Goal: Task Accomplishment & Management: Manage account settings

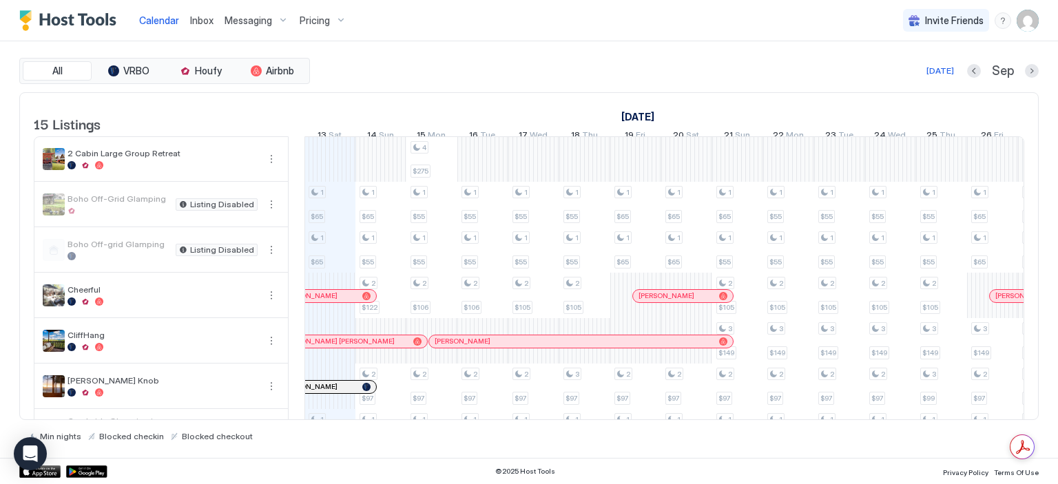
scroll to position [305, 0]
click at [1029, 26] on img "User profile" at bounding box center [1028, 21] width 22 height 22
click at [970, 75] on div "Settings" at bounding box center [950, 77] width 175 height 24
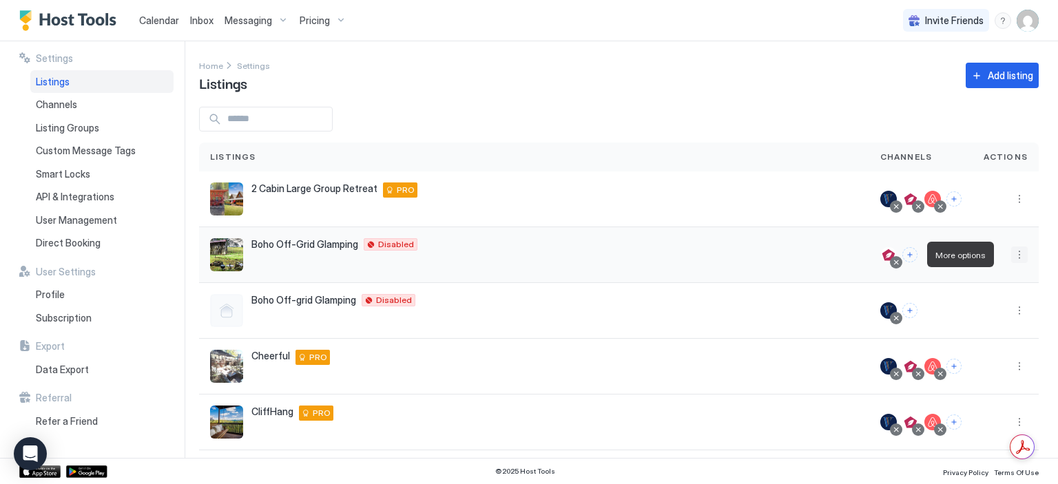
click at [1011, 253] on button "More options" at bounding box center [1019, 255] width 17 height 17
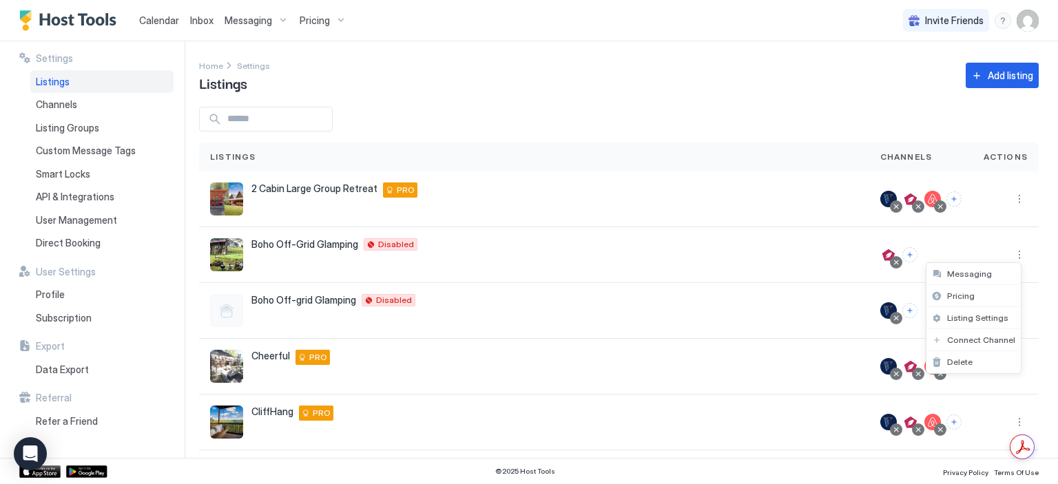
click at [63, 98] on div at bounding box center [529, 242] width 1058 height 484
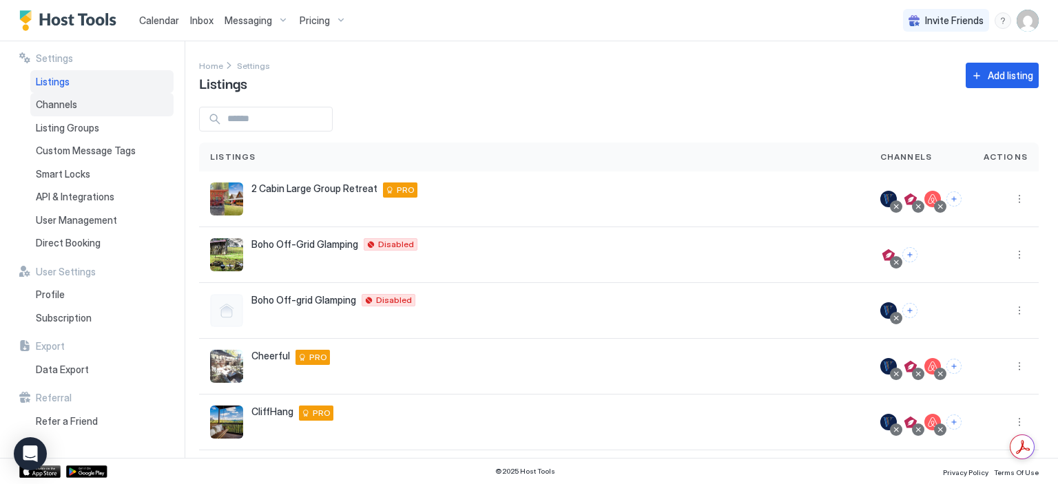
click at [61, 101] on span "Channels" at bounding box center [56, 104] width 41 height 12
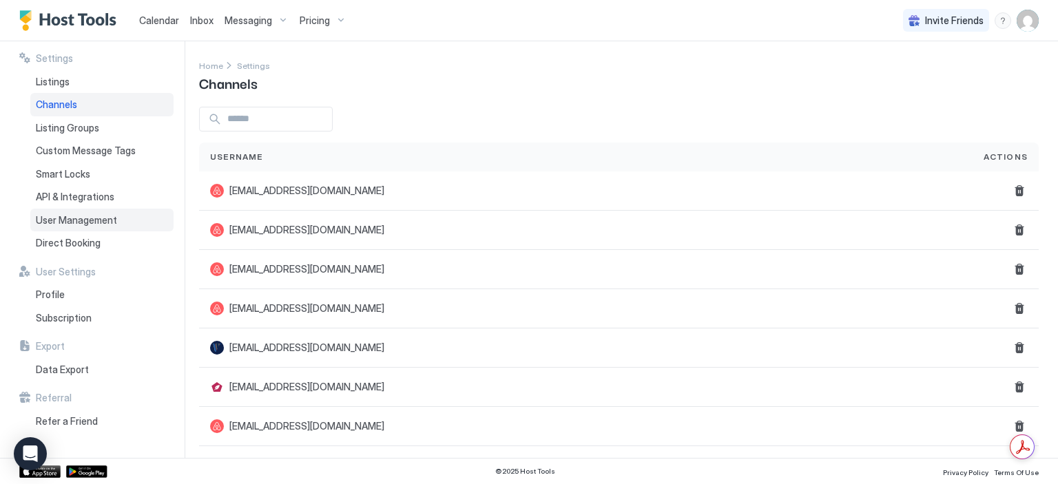
click at [79, 219] on span "User Management" at bounding box center [76, 220] width 81 height 12
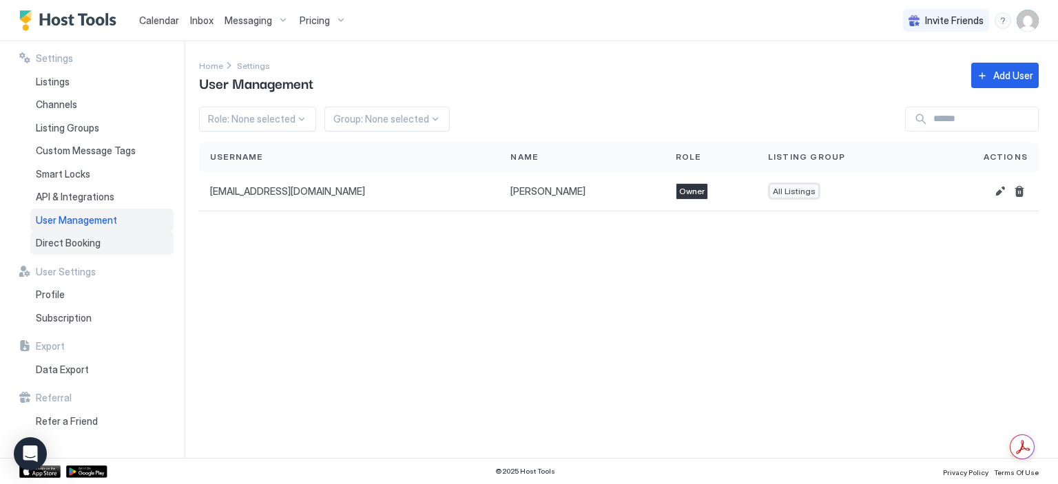
click at [70, 240] on span "Direct Booking" at bounding box center [68, 243] width 65 height 12
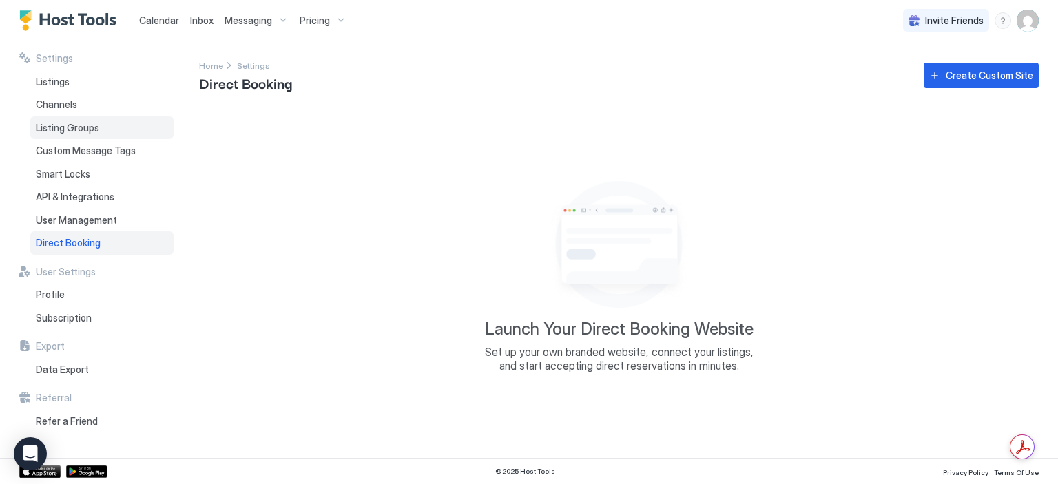
click at [67, 134] on div "Listing Groups" at bounding box center [101, 127] width 143 height 23
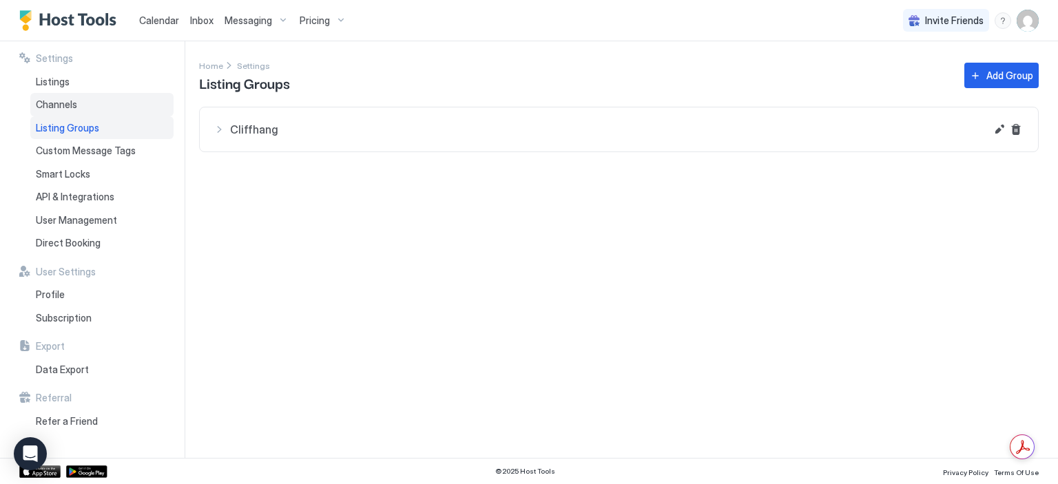
click at [67, 107] on span "Channels" at bounding box center [56, 104] width 41 height 12
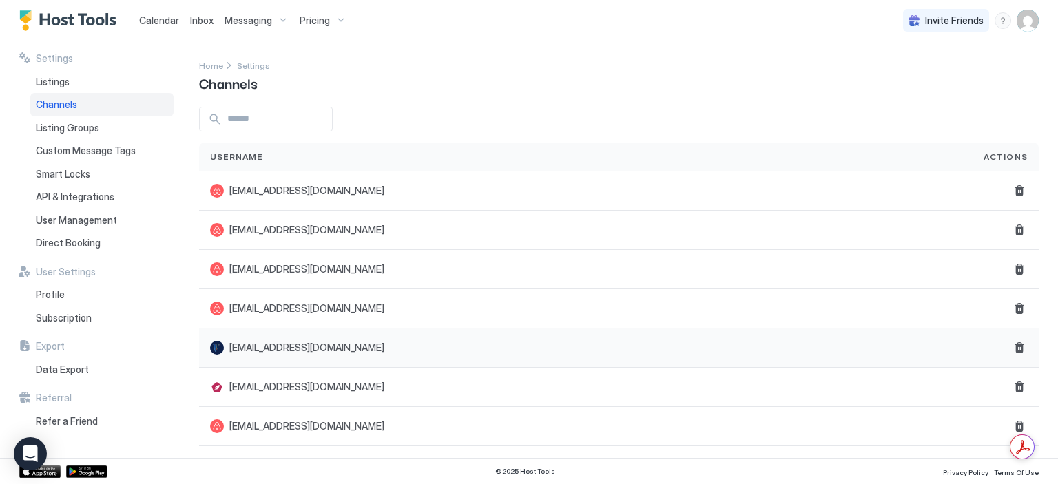
click at [278, 348] on span "[EMAIL_ADDRESS][DOMAIN_NAME]" at bounding box center [306, 348] width 155 height 12
type textarea "**********"
click at [278, 348] on span "[EMAIL_ADDRESS][DOMAIN_NAME]" at bounding box center [306, 348] width 155 height 12
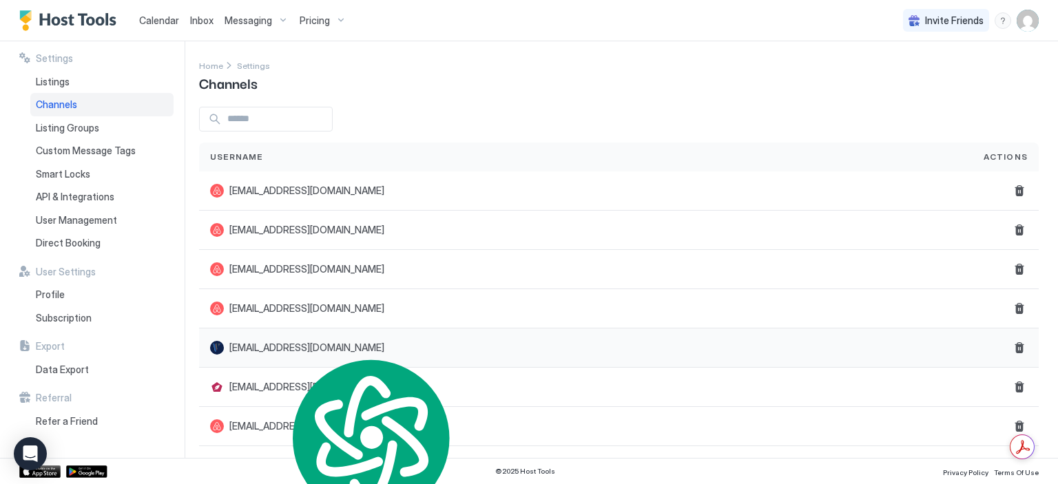
click at [225, 352] on div "[EMAIL_ADDRESS][DOMAIN_NAME]" at bounding box center [297, 348] width 174 height 14
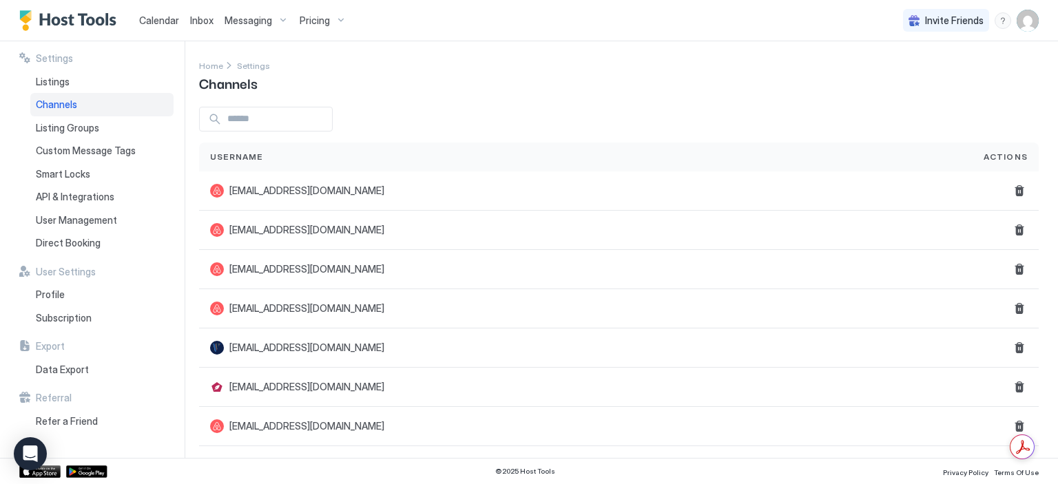
click at [277, 24] on div "Messaging" at bounding box center [256, 20] width 75 height 23
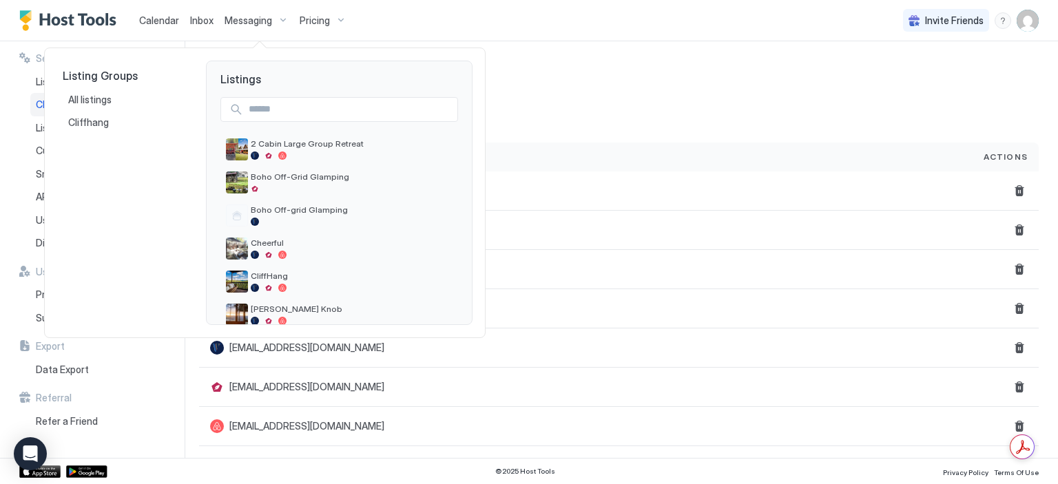
click at [1023, 25] on div at bounding box center [529, 242] width 1058 height 484
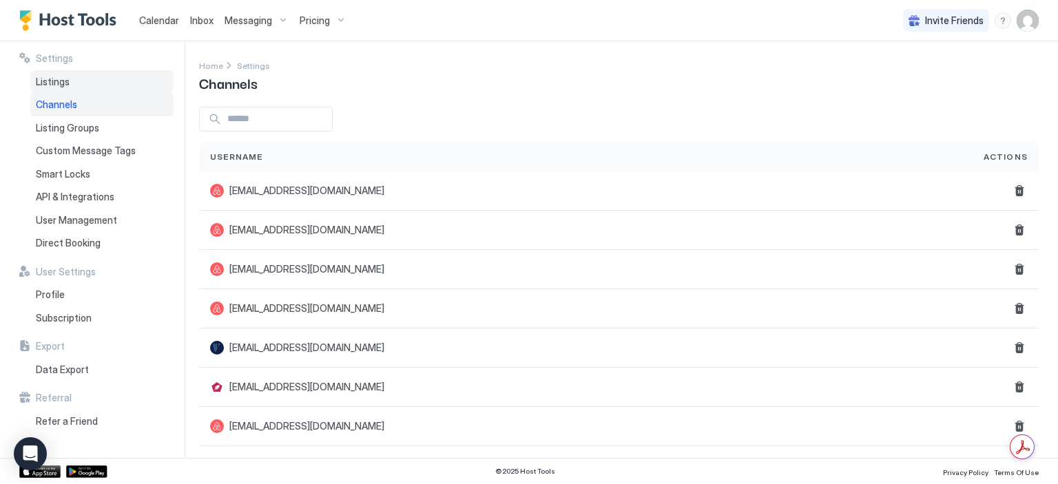
click at [43, 79] on span "Listings" at bounding box center [53, 82] width 34 height 12
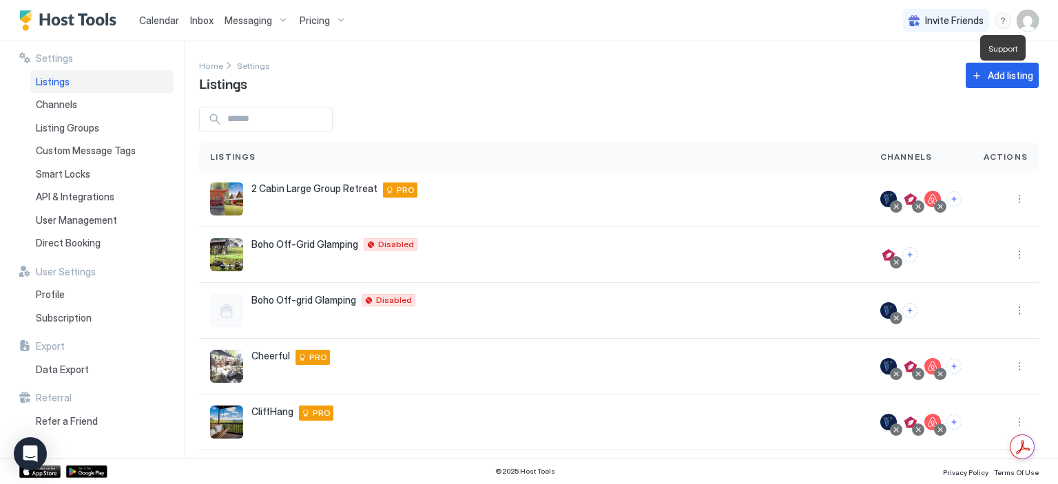
click at [1004, 28] on div "menu" at bounding box center [1003, 20] width 17 height 17
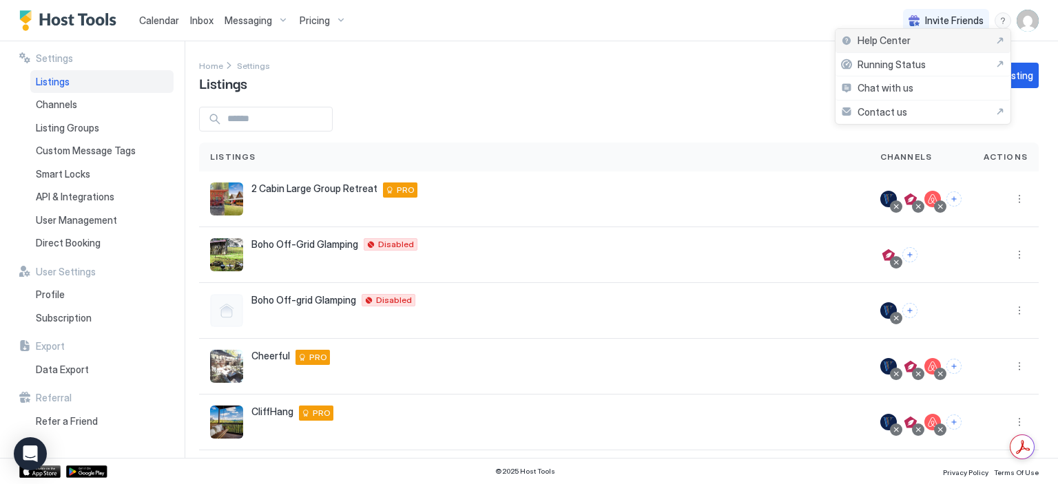
click at [986, 37] on div "Help Center" at bounding box center [923, 40] width 164 height 12
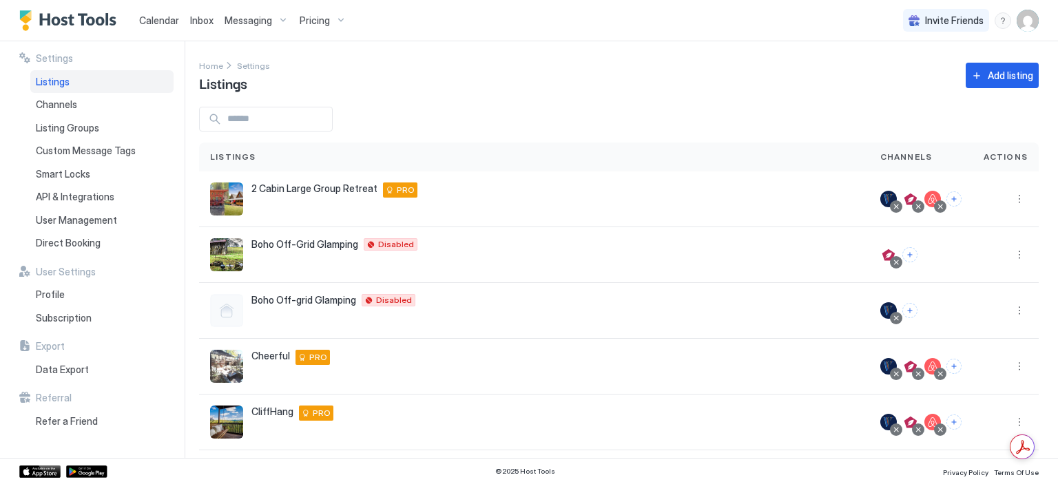
click at [1019, 18] on img "User profile" at bounding box center [1028, 21] width 22 height 22
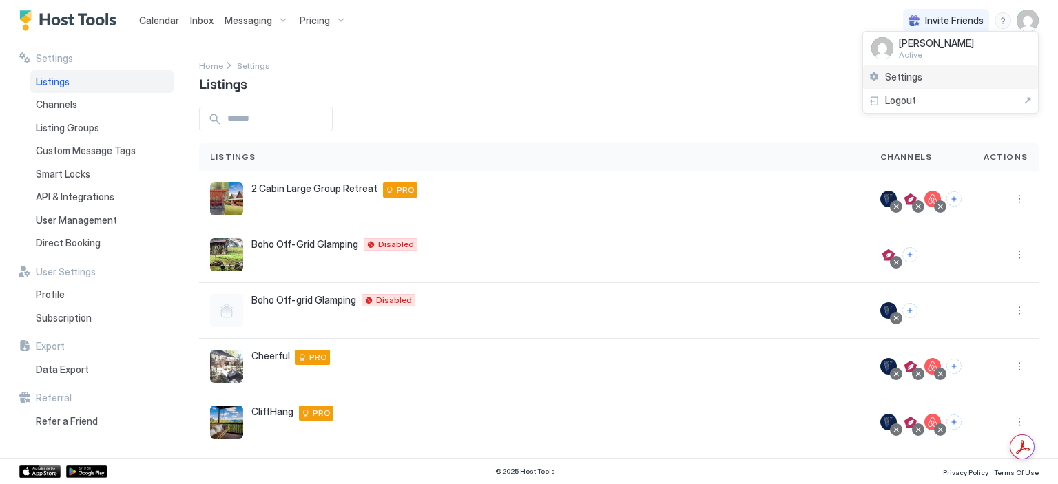
click at [915, 71] on span "Settings" at bounding box center [903, 77] width 37 height 12
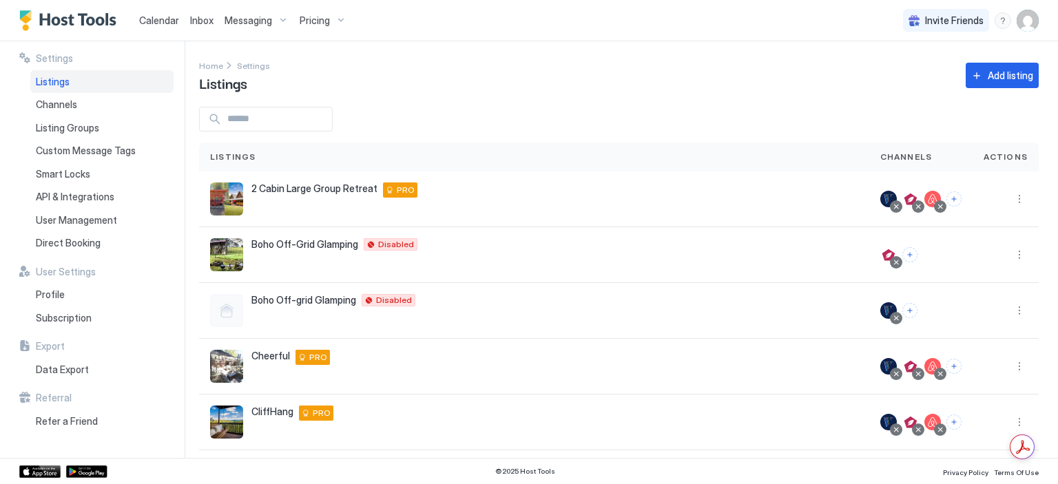
click at [1025, 19] on img "User profile" at bounding box center [1028, 21] width 22 height 22
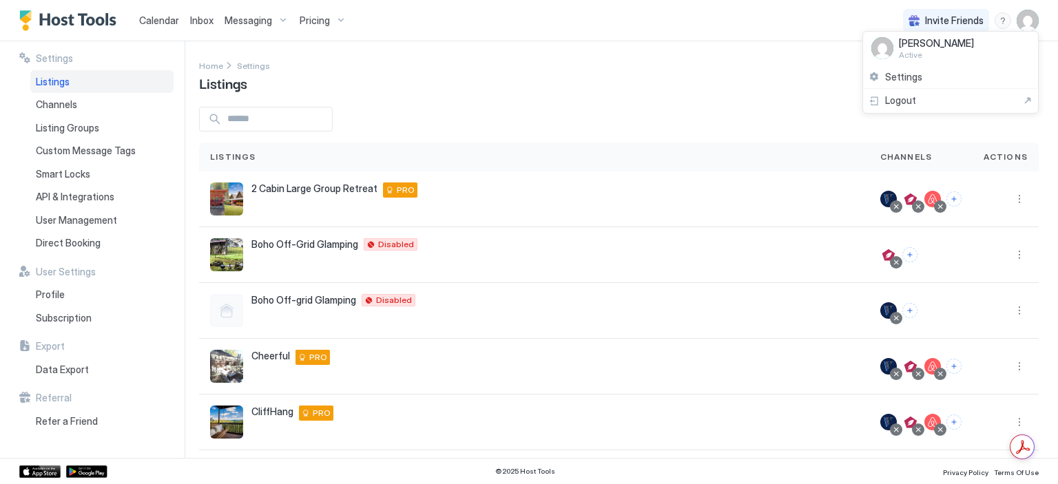
click at [637, 94] on div at bounding box center [529, 242] width 1058 height 484
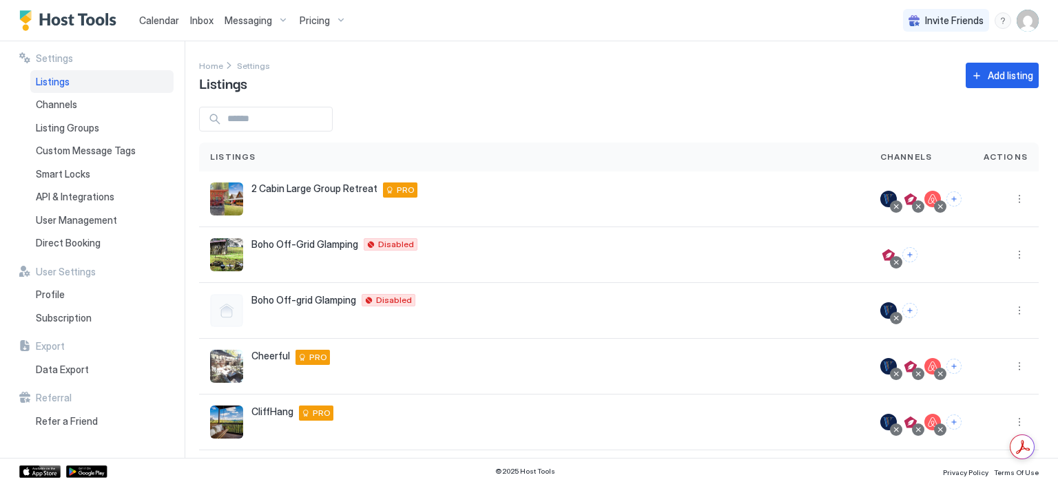
click at [637, 94] on div "Settings Home Settings Listings Add listing Listings Channels Actions 2 Cabin L…" at bounding box center [628, 249] width 859 height 417
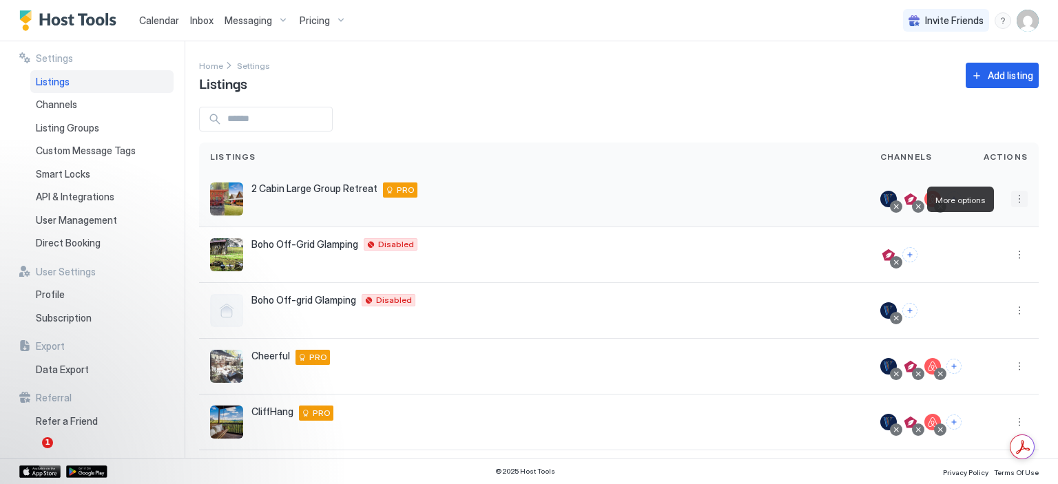
click at [1011, 196] on button "More options" at bounding box center [1019, 199] width 17 height 17
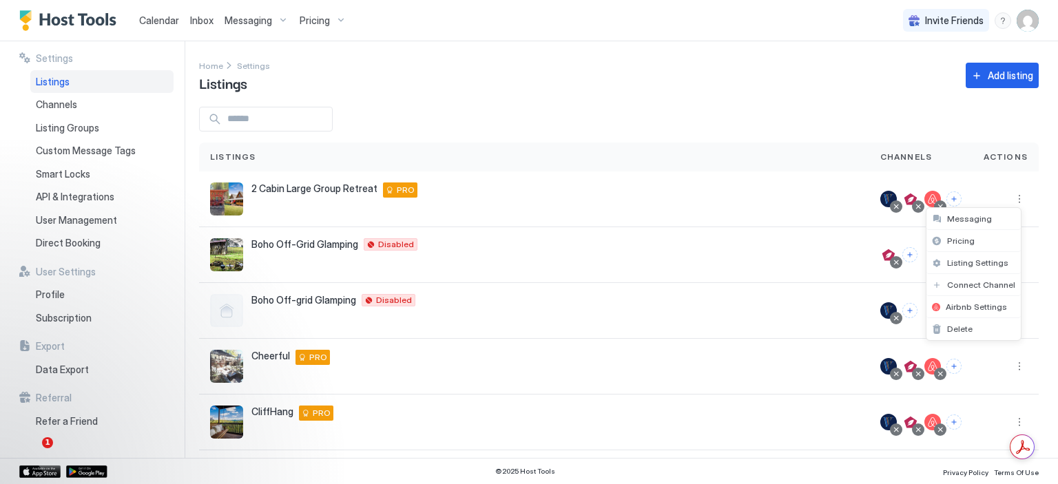
click at [827, 146] on div at bounding box center [529, 242] width 1058 height 484
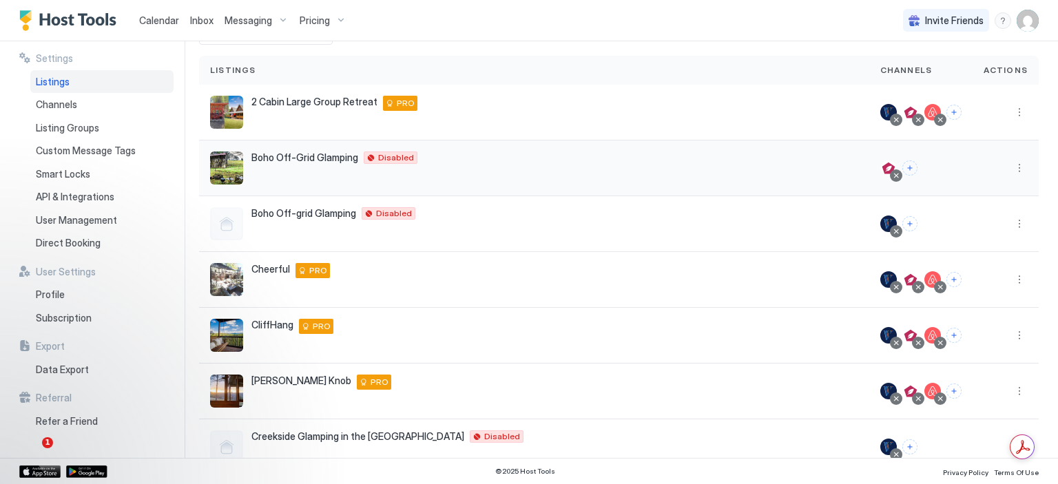
scroll to position [85, 0]
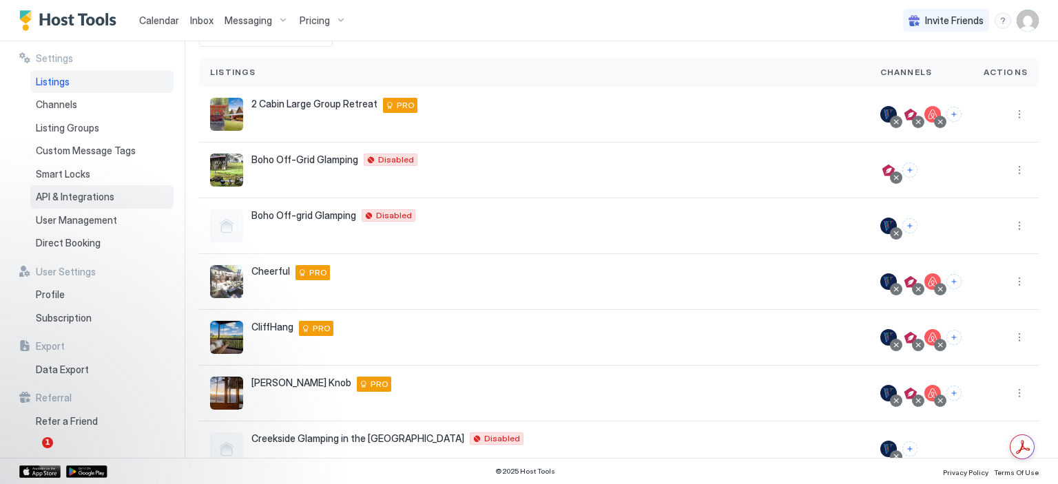
click at [79, 196] on span "API & Integrations" at bounding box center [75, 197] width 79 height 12
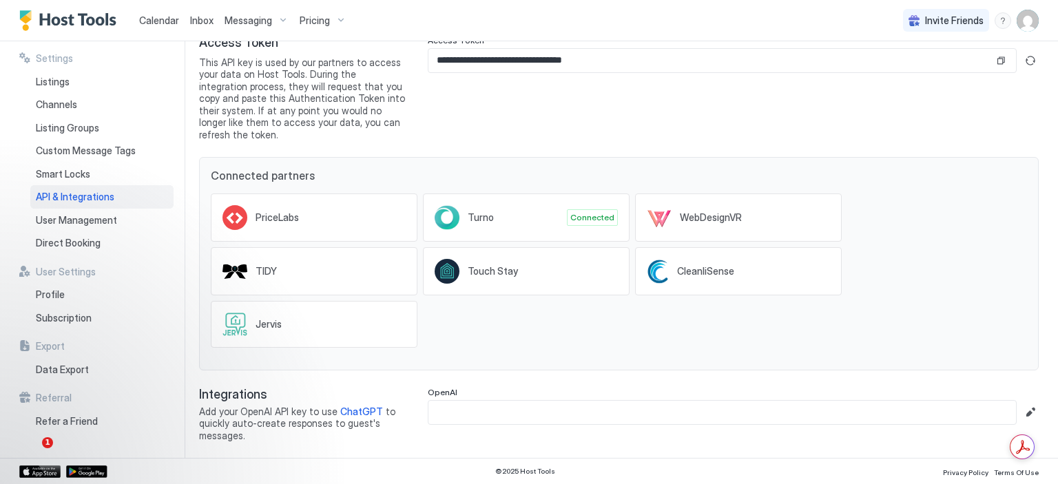
scroll to position [58, 0]
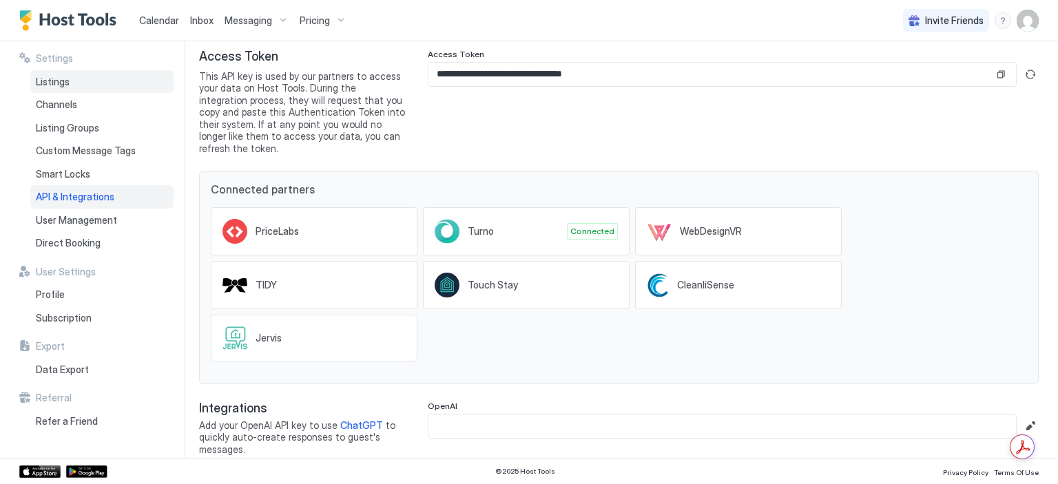
click at [54, 74] on div "Listings" at bounding box center [101, 81] width 143 height 23
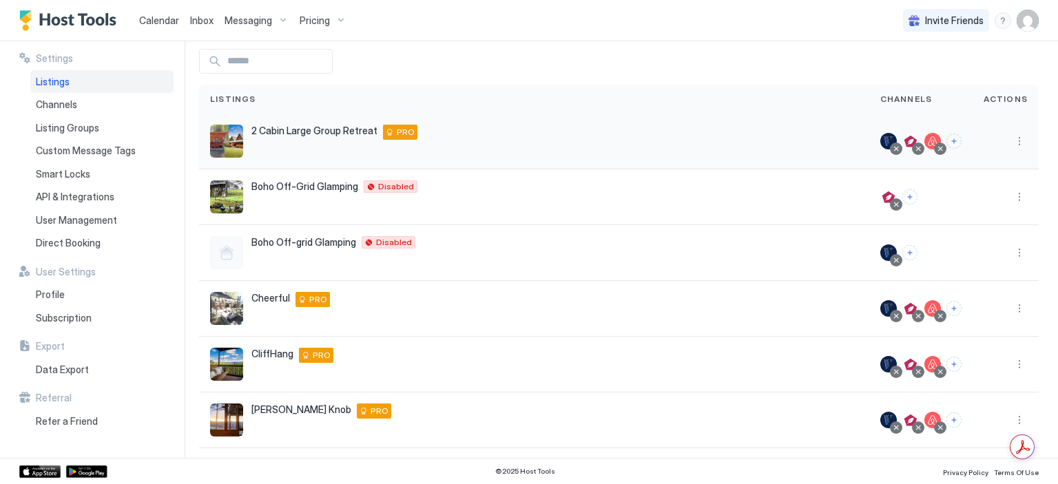
click at [880, 141] on div at bounding box center [888, 141] width 17 height 17
click at [1011, 136] on button "More options" at bounding box center [1019, 141] width 17 height 17
click at [964, 205] on span "Listing Settings" at bounding box center [977, 205] width 61 height 10
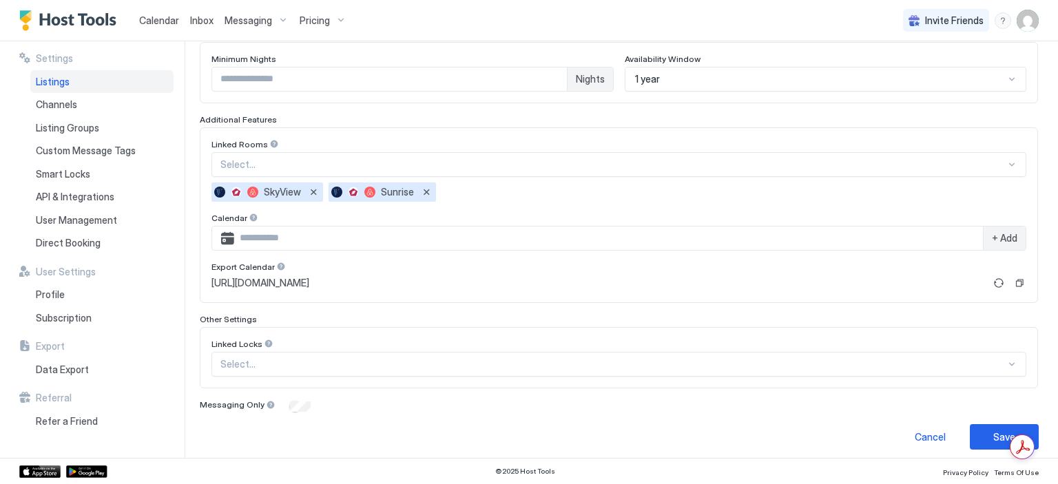
scroll to position [391, 0]
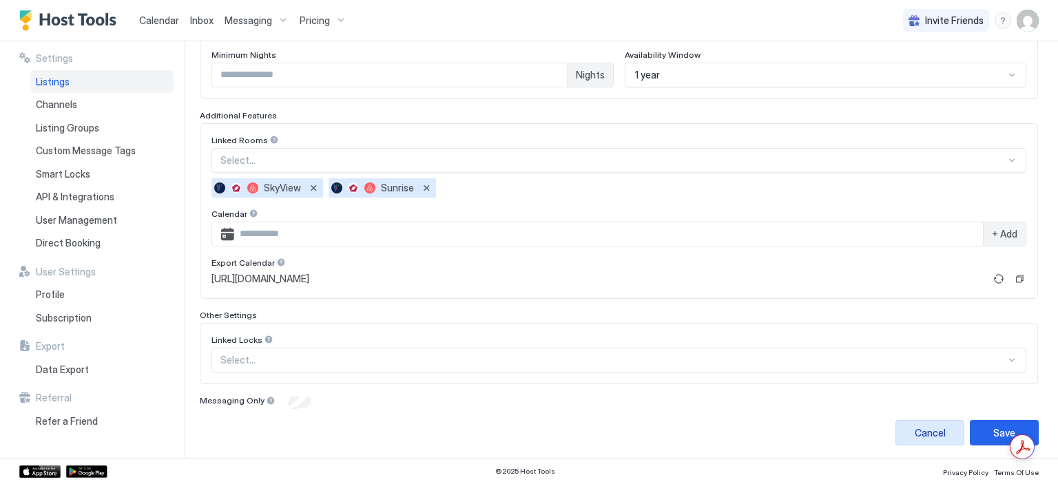
click at [915, 435] on div "Cancel" at bounding box center [930, 433] width 31 height 14
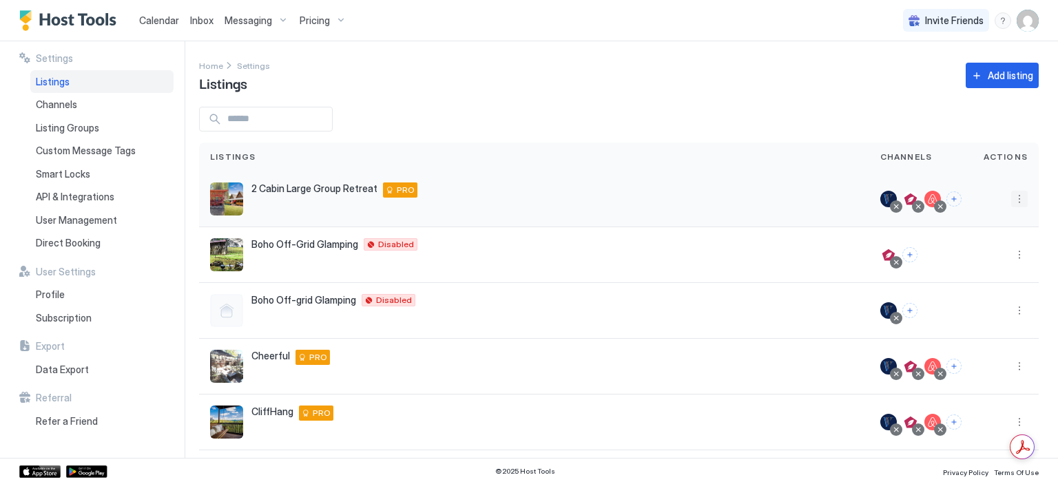
click at [1011, 200] on button "More options" at bounding box center [1019, 199] width 17 height 17
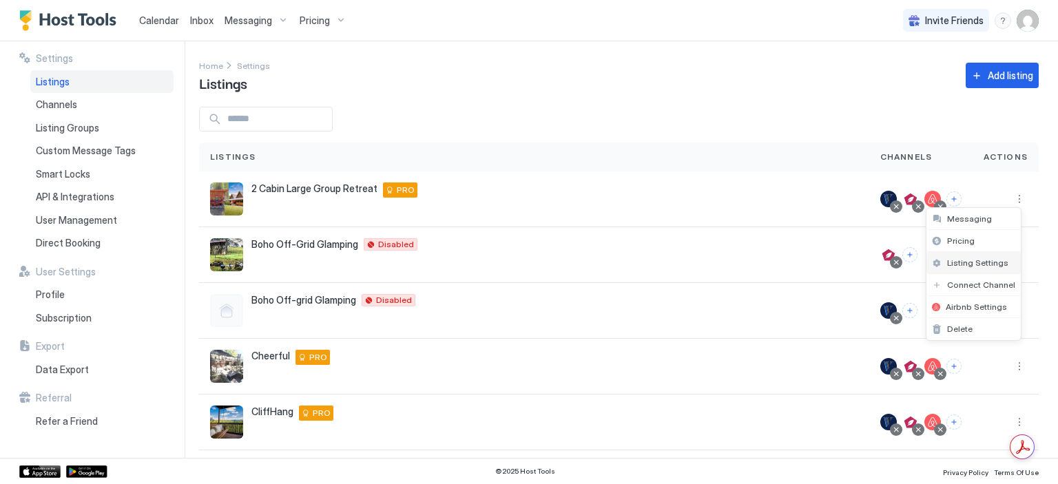
click at [976, 267] on span "Listing Settings" at bounding box center [977, 263] width 61 height 10
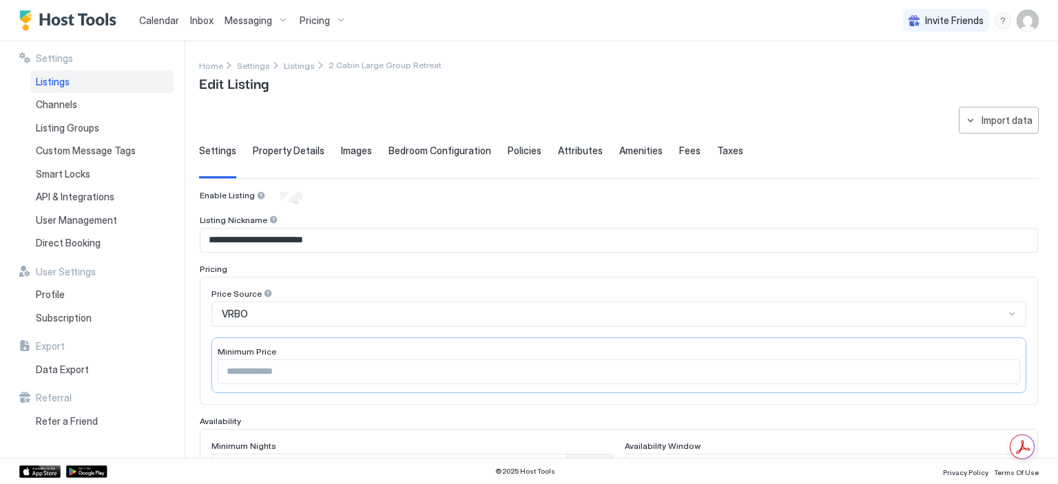
click at [446, 123] on div "**********" at bounding box center [619, 472] width 840 height 730
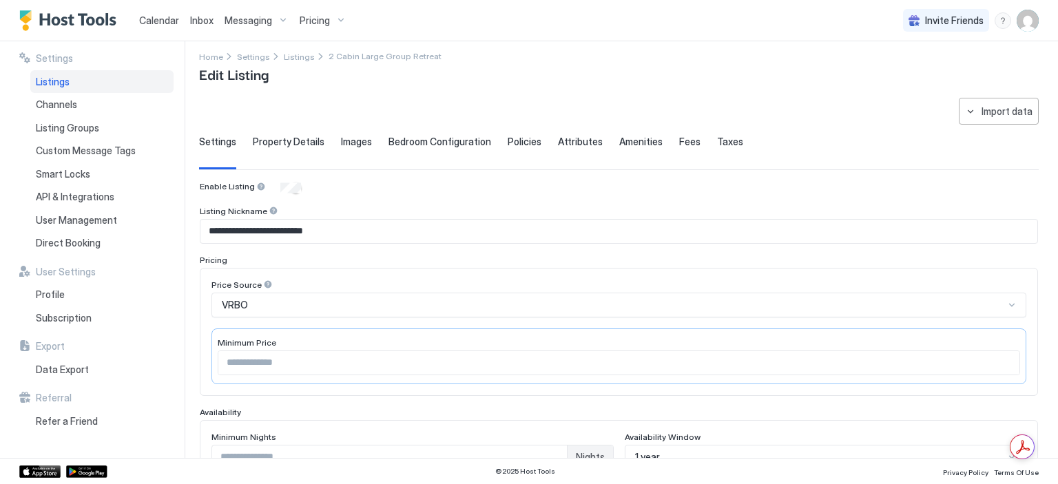
click at [267, 131] on div "**********" at bounding box center [619, 463] width 840 height 730
click at [263, 139] on span "Property Details" at bounding box center [289, 142] width 72 height 12
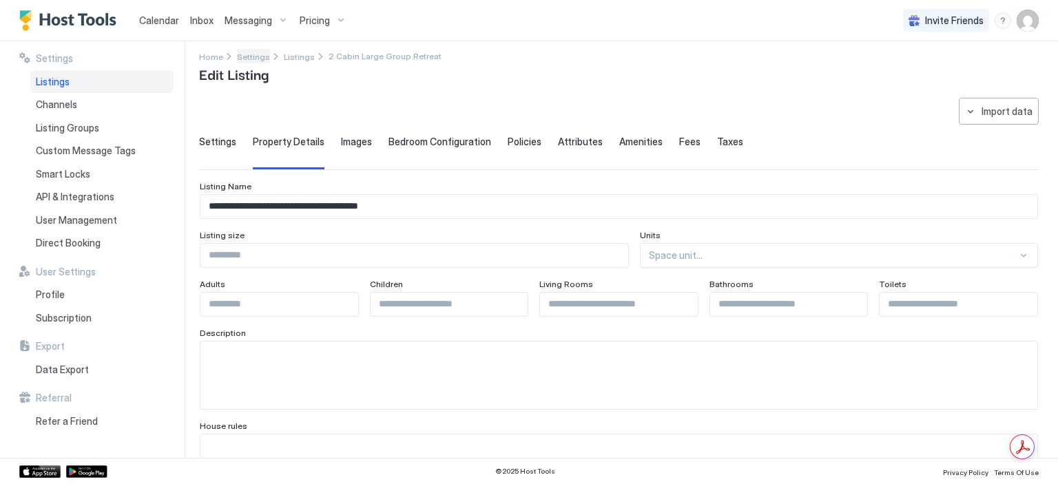
click at [251, 56] on span "Settings" at bounding box center [253, 57] width 33 height 10
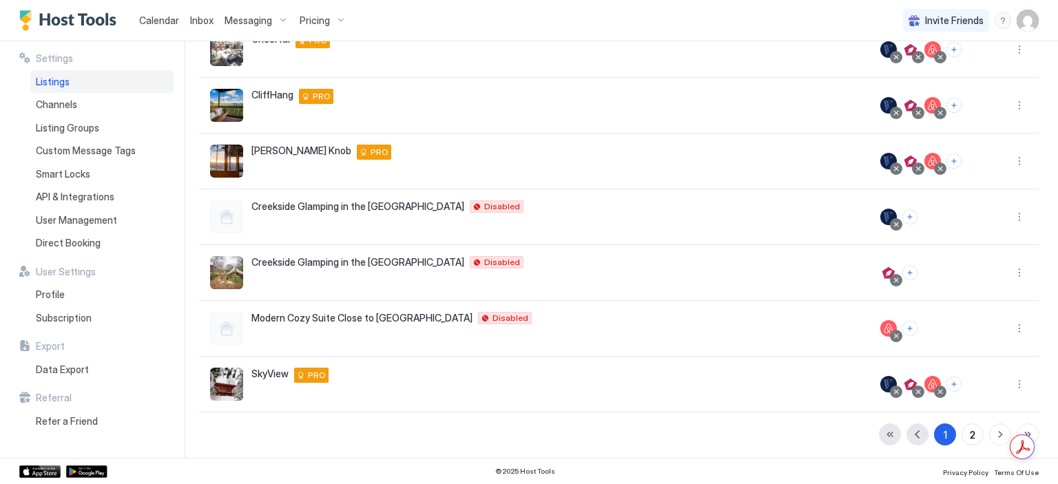
scroll to position [319, 0]
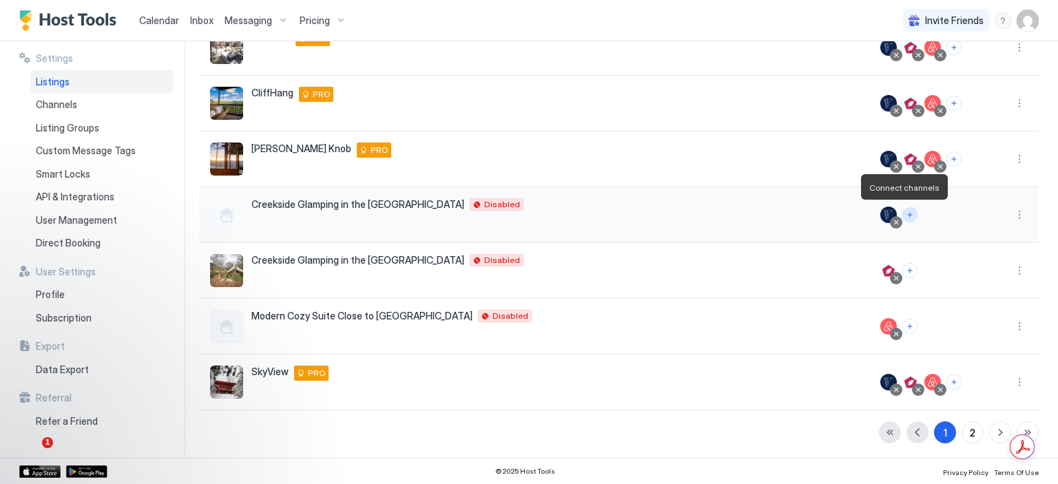
click at [902, 216] on button "Connect channels" at bounding box center [909, 214] width 15 height 15
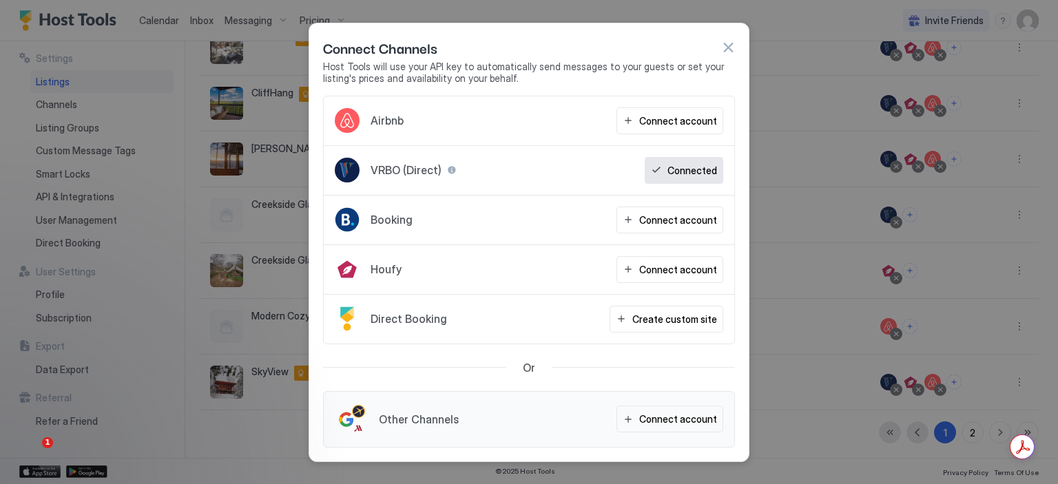
click at [556, 199] on div "Booking Connect account" at bounding box center [529, 221] width 410 height 50
click at [448, 170] on div at bounding box center [452, 170] width 10 height 10
click at [730, 54] on button "button" at bounding box center [728, 48] width 14 height 14
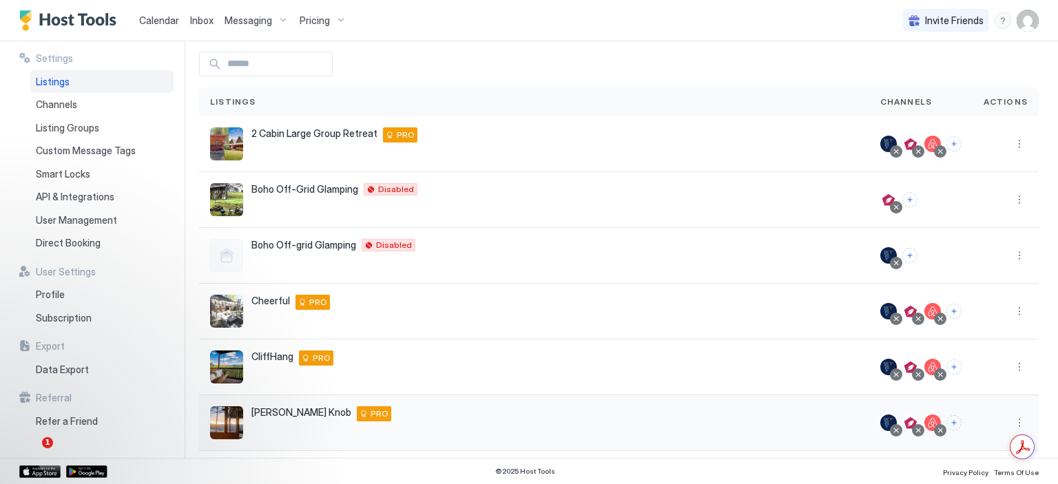
scroll to position [0, 0]
